Goal: Task Accomplishment & Management: Use online tool/utility

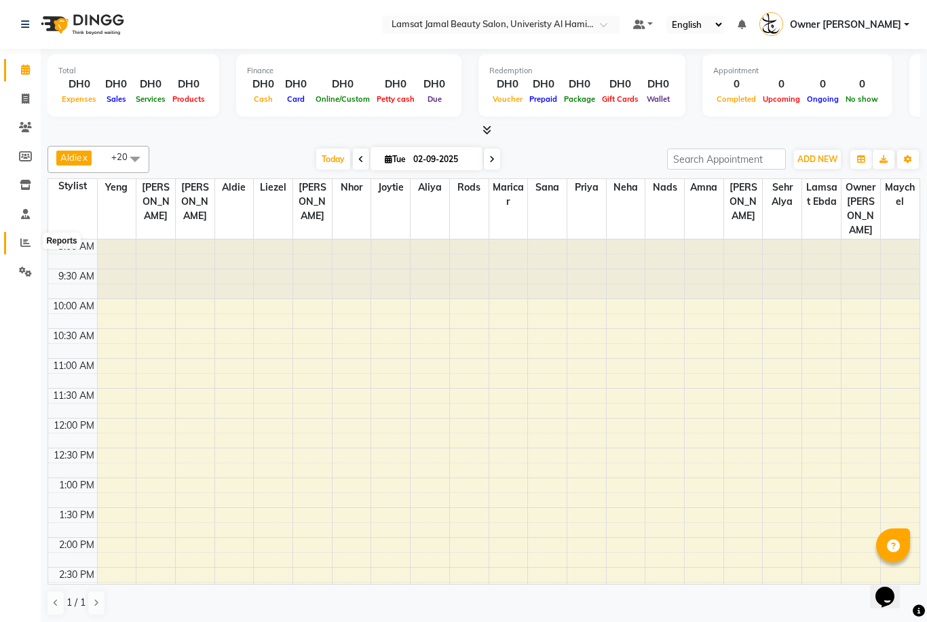
click at [17, 236] on span at bounding box center [26, 243] width 24 height 16
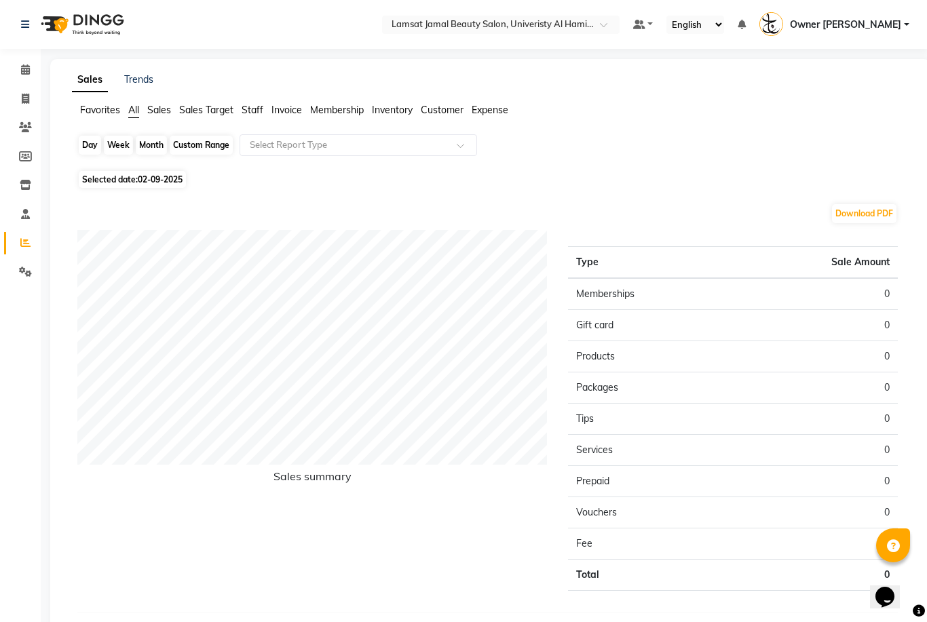
click at [91, 149] on div "Day" at bounding box center [90, 145] width 22 height 19
select select "9"
select select "2025"
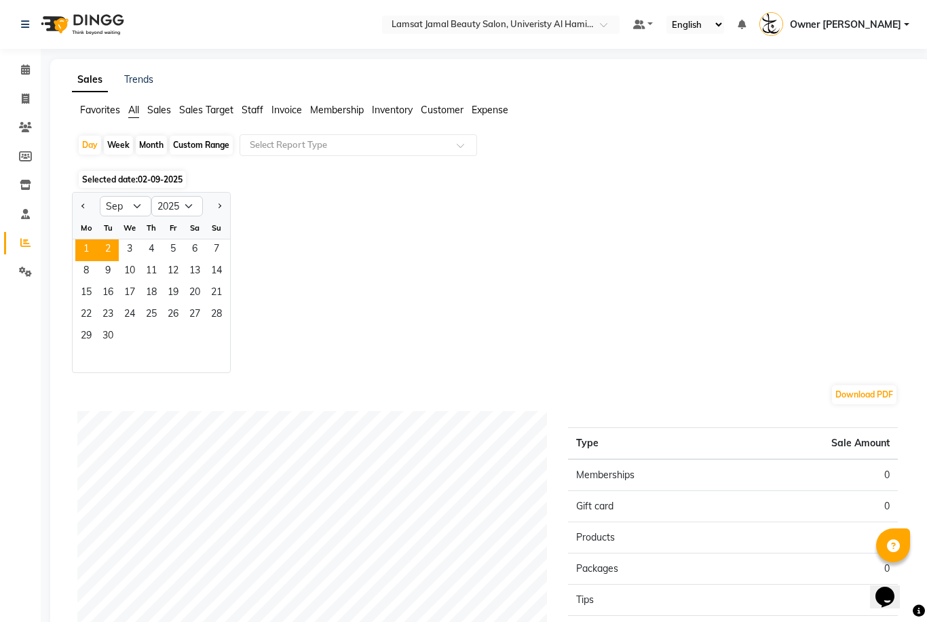
click at [85, 247] on span "1" at bounding box center [86, 250] width 22 height 22
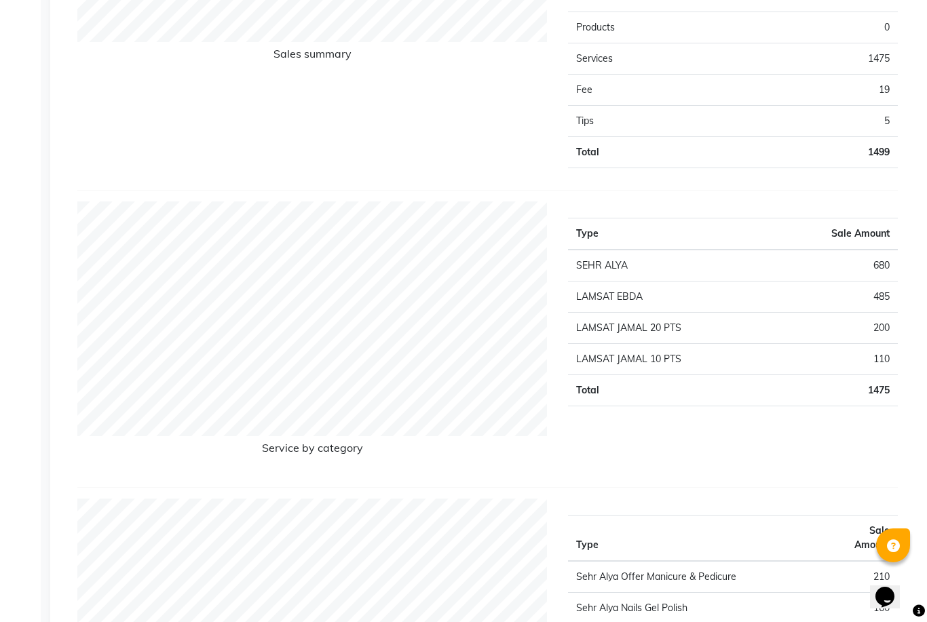
scroll to position [1130, 0]
